Goal: Task Accomplishment & Management: Manage account settings

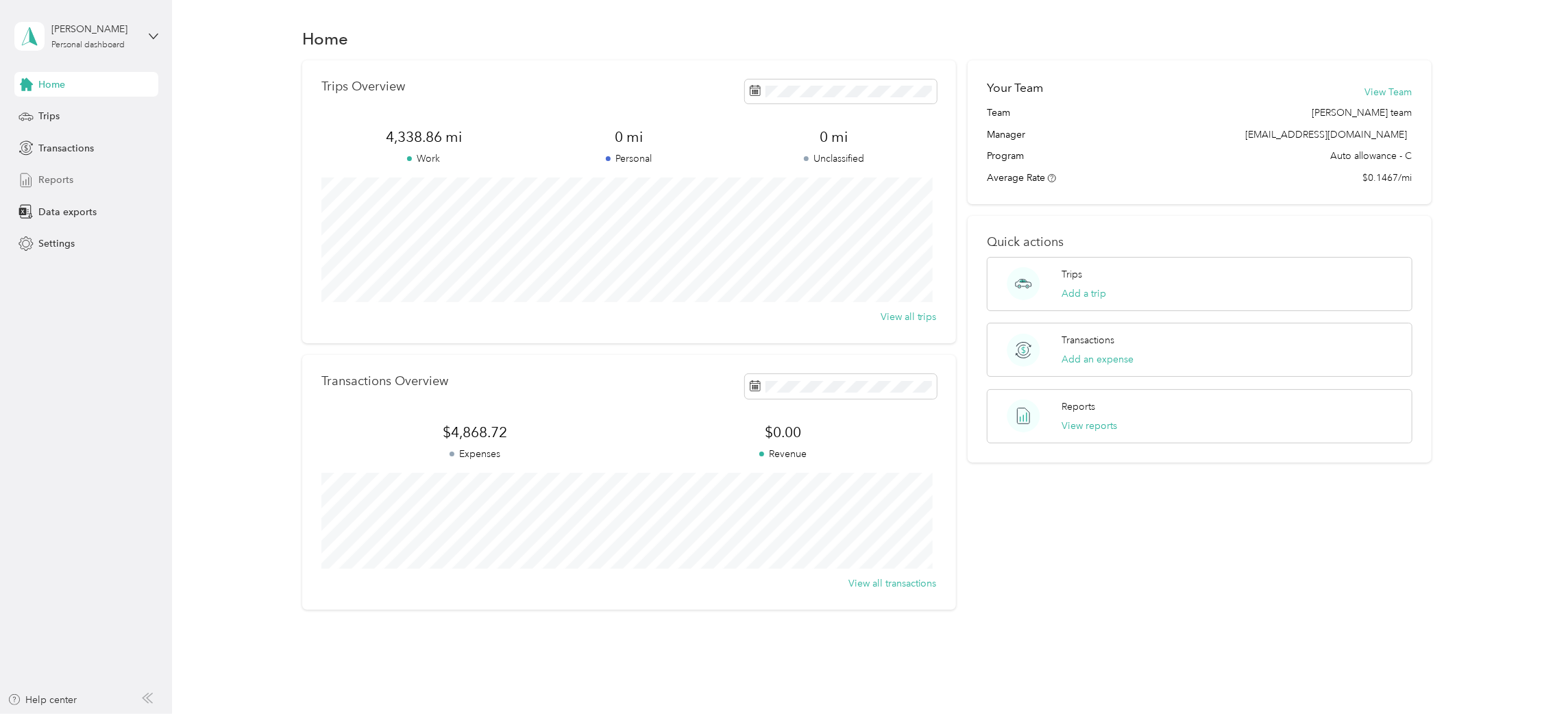
drag, startPoint x: 47, startPoint y: 177, endPoint x: 128, endPoint y: 179, distance: 81.0
click at [48, 177] on span "Reports" at bounding box center [56, 180] width 35 height 14
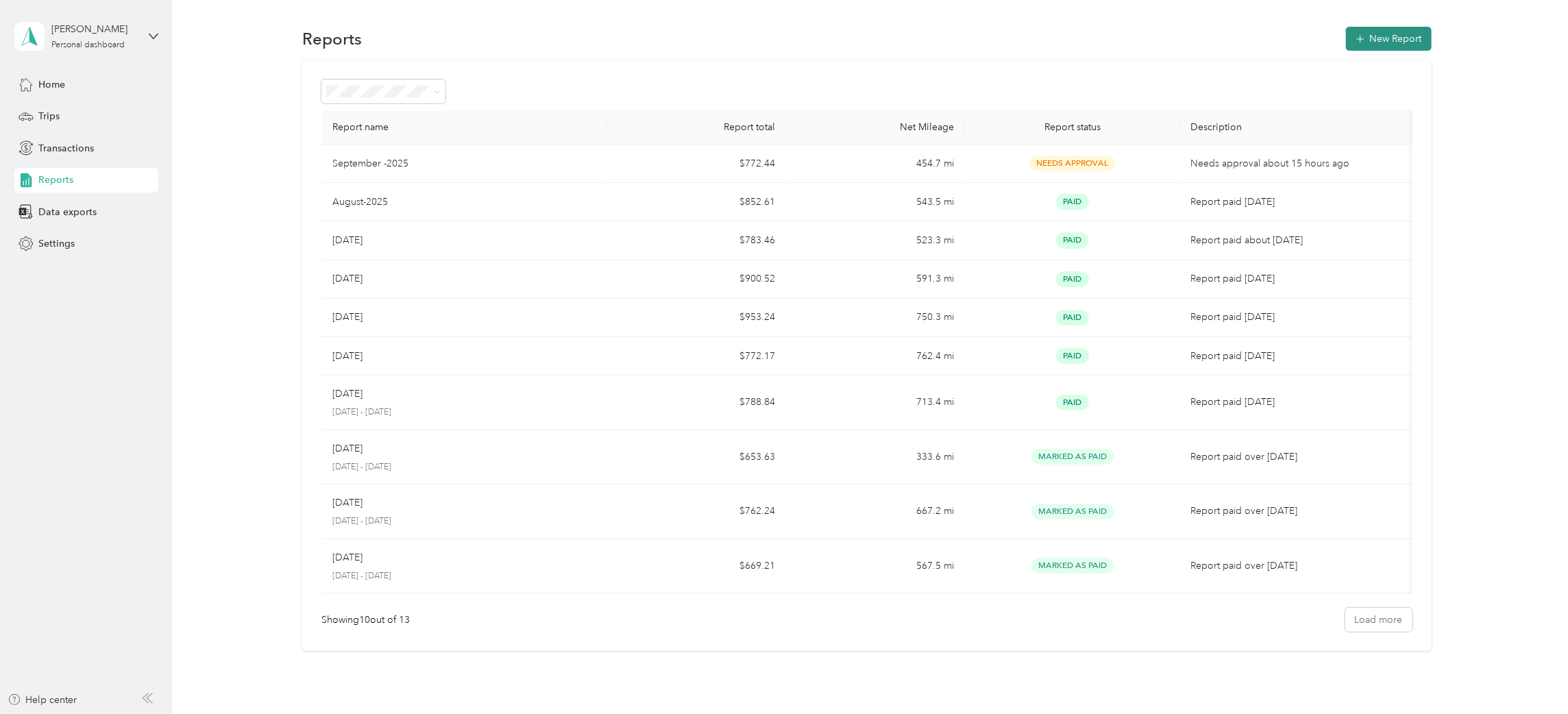
click at [1380, 33] on button "New Report" at bounding box center [1388, 39] width 86 height 24
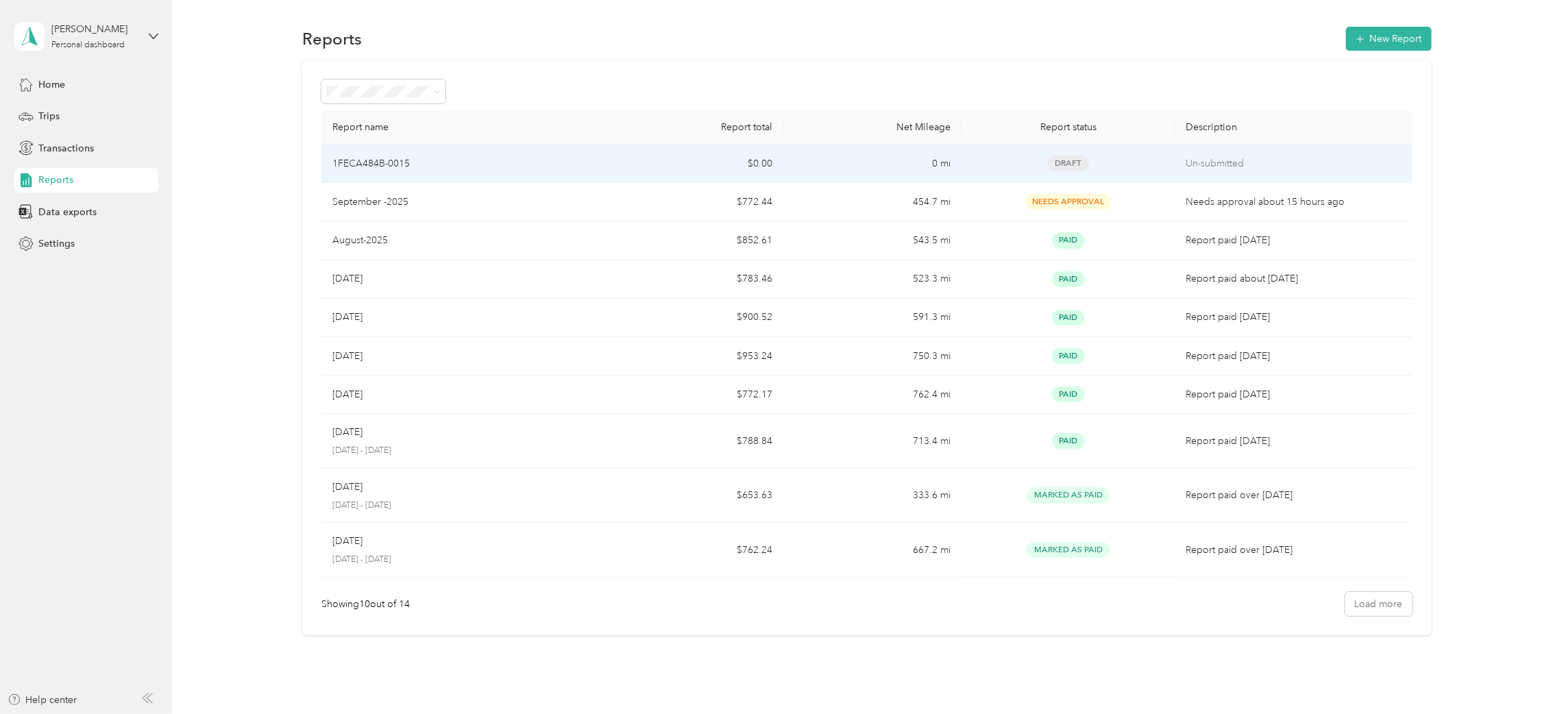
click at [869, 162] on td "0 mi" at bounding box center [873, 163] width 178 height 39
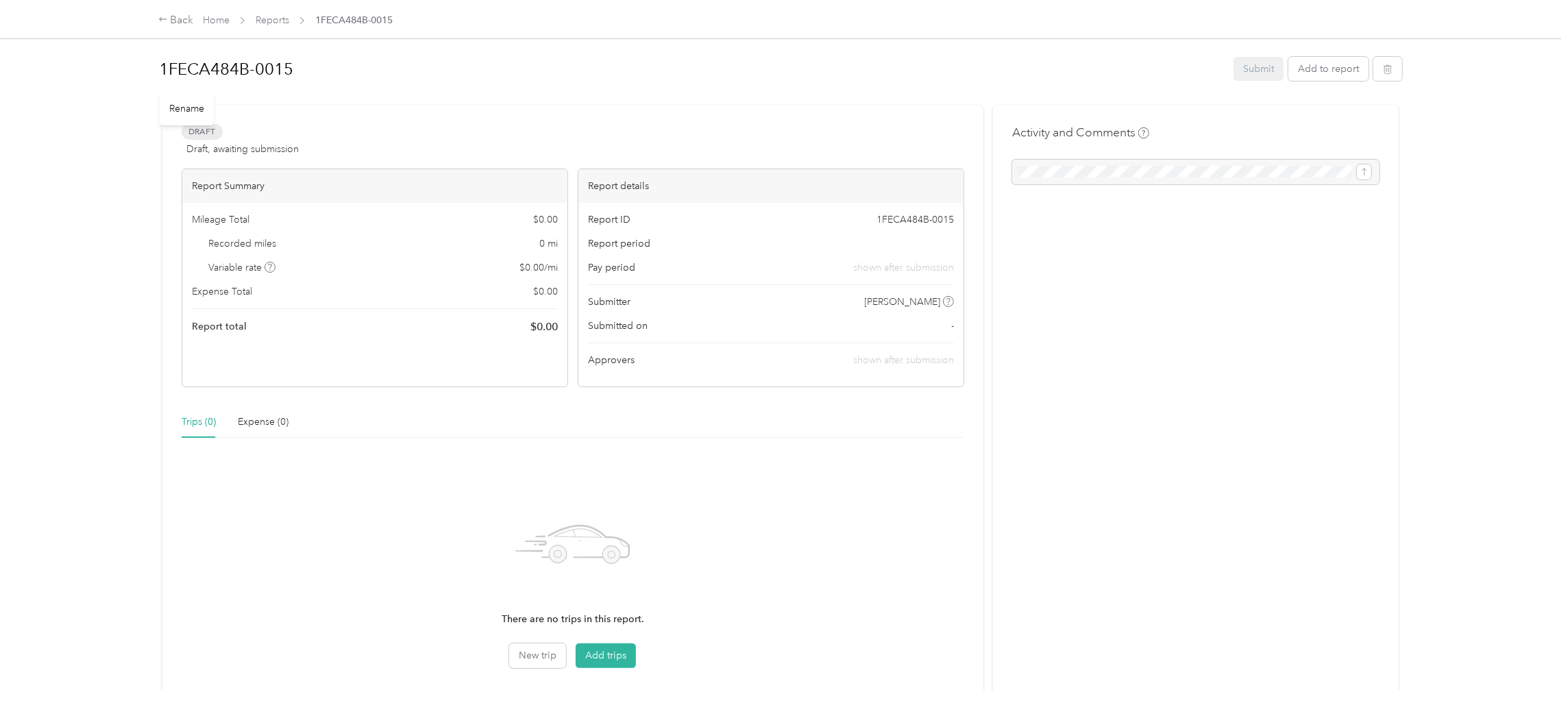
click at [188, 104] on div "Rename" at bounding box center [187, 108] width 54 height 34
click at [183, 121] on div "Rename" at bounding box center [187, 108] width 54 height 34
click at [181, 111] on div "Rename" at bounding box center [187, 108] width 54 height 34
click at [196, 70] on h1 "1FECA484B-0015" at bounding box center [691, 69] width 1065 height 33
click at [385, 125] on div "Draft Draft, awaiting submission View activity & comments Report Summary Mileag…" at bounding box center [572, 415] width 821 height 621
